Goal: Information Seeking & Learning: Learn about a topic

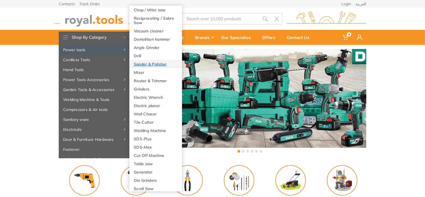
scroll to position [132, 0]
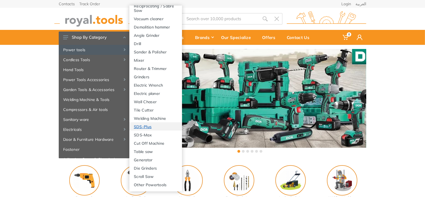
click at [148, 127] on link "SDS-Plus" at bounding box center [155, 127] width 53 height 8
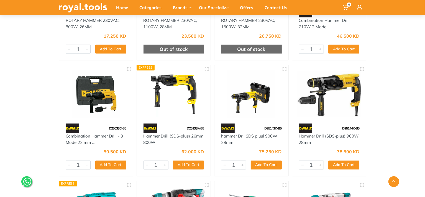
scroll to position [721, 0]
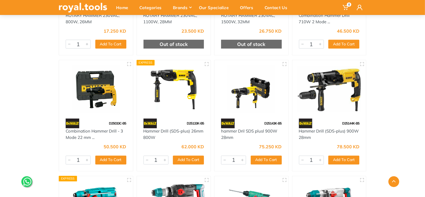
click at [334, 84] on img at bounding box center [330, 89] width 64 height 48
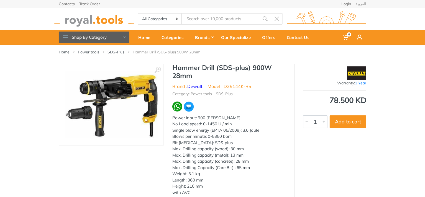
scroll to position [28, 0]
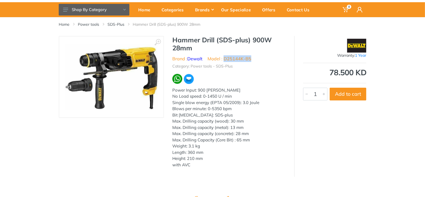
drag, startPoint x: 251, startPoint y: 58, endPoint x: 224, endPoint y: 60, distance: 26.4
click at [224, 60] on ul "Brand : Dewalt Model : D25144K-B5" at bounding box center [229, 58] width 114 height 7
drag, startPoint x: 171, startPoint y: 59, endPoint x: 250, endPoint y: 57, distance: 78.2
click at [250, 57] on div "Hammer Drill (SDS-plus) 900W 28mm Brand : Dewalt Model : D25144K-B5 Category: P…" at bounding box center [229, 104] width 130 height 136
copy ul "Brand : Dewalt Model : D25144K-B5"
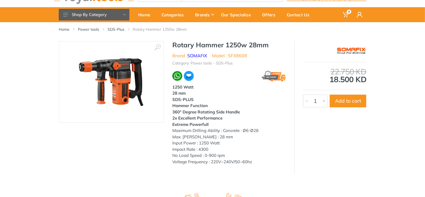
scroll to position [28, 0]
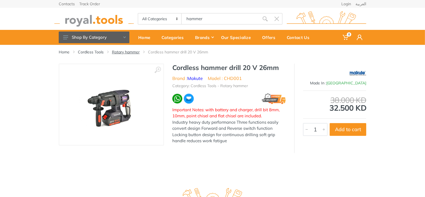
drag, startPoint x: 0, startPoint y: 0, endPoint x: 116, endPoint y: 53, distance: 127.3
click at [116, 53] on link "Rotary hammer" at bounding box center [126, 52] width 28 height 6
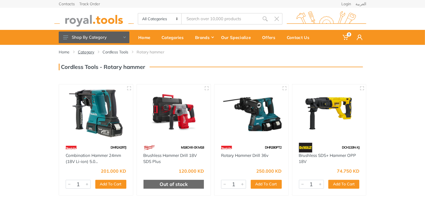
click at [85, 51] on link "Category" at bounding box center [86, 52] width 16 height 6
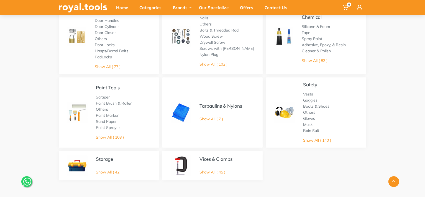
scroll to position [333, 0]
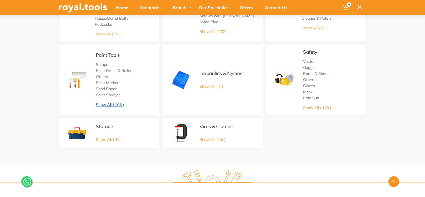
click at [107, 105] on link "Show All ( 108 )" at bounding box center [110, 104] width 28 height 5
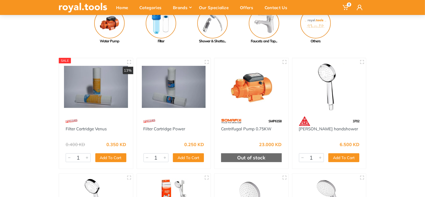
scroll to position [55, 0]
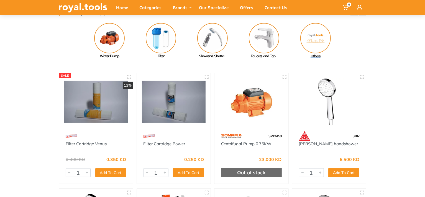
click at [315, 39] on img at bounding box center [316, 38] width 30 height 30
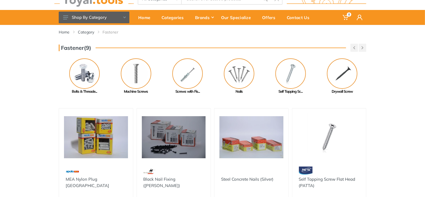
scroll to position [55, 0]
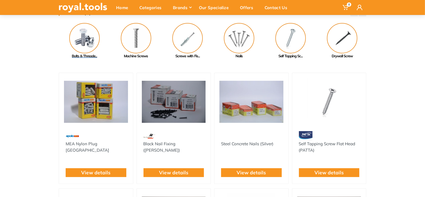
click at [86, 39] on img at bounding box center [84, 38] width 30 height 30
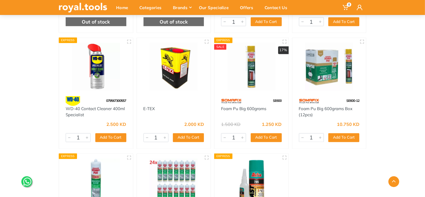
scroll to position [2267, 0]
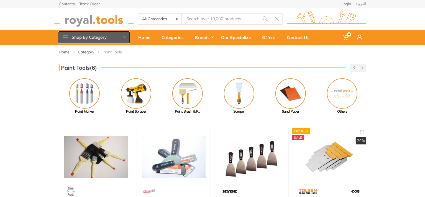
click at [126, 37] on use at bounding box center [124, 38] width 2 height 2
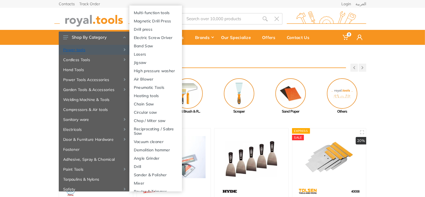
click at [124, 50] on icon at bounding box center [125, 50] width 2 height 2
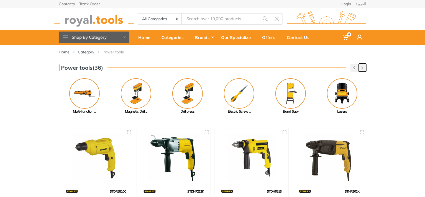
click at [365, 68] on button "button" at bounding box center [362, 68] width 7 height 8
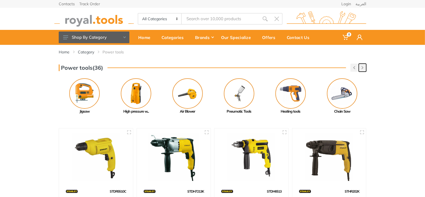
click at [362, 71] on button "button" at bounding box center [362, 68] width 7 height 8
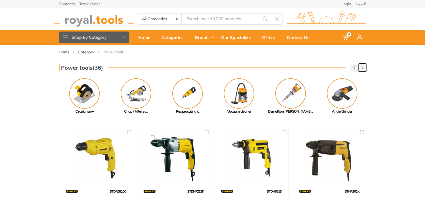
click at [362, 70] on button "button" at bounding box center [362, 68] width 7 height 8
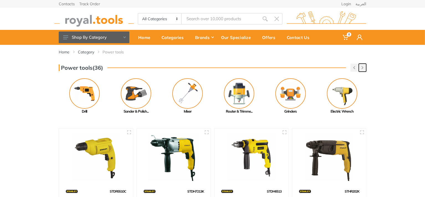
click at [363, 69] on icon "button" at bounding box center [363, 67] width 2 height 3
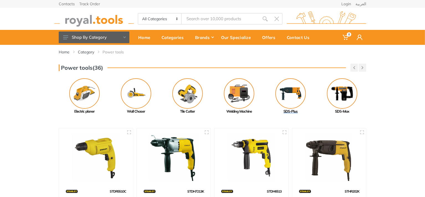
click at [294, 95] on img at bounding box center [291, 93] width 30 height 30
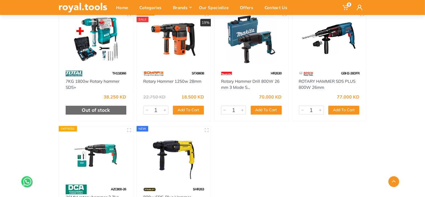
scroll to position [1084, 0]
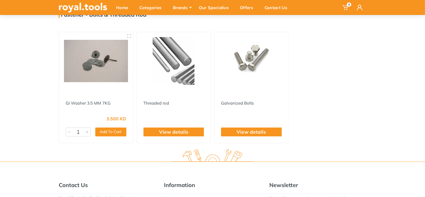
scroll to position [55, 0]
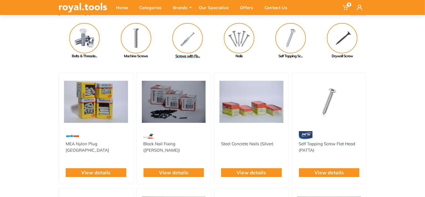
click at [192, 40] on img at bounding box center [187, 38] width 30 height 30
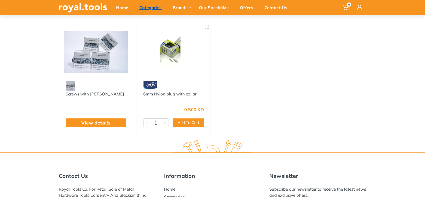
scroll to position [83, 0]
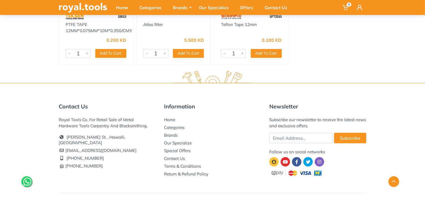
scroll to position [142, 0]
